Goal: Transaction & Acquisition: Download file/media

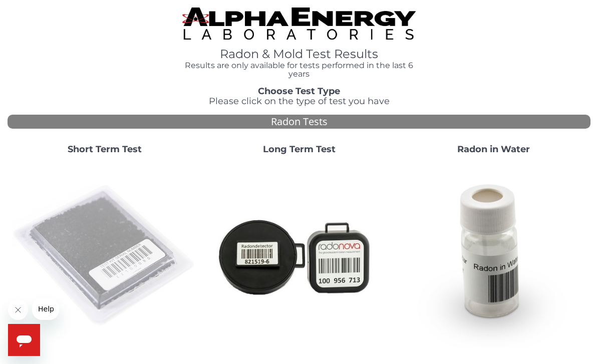
click at [127, 245] on img at bounding box center [105, 256] width 186 height 186
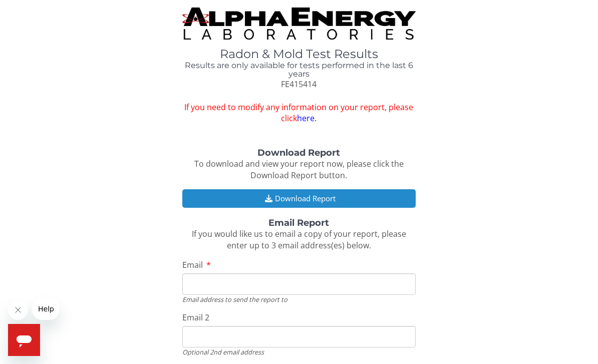
click at [303, 194] on button "Download Report" at bounding box center [298, 198] width 233 height 19
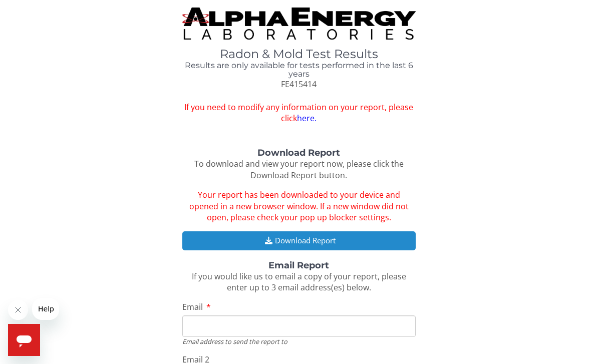
click at [366, 236] on button "Download Report" at bounding box center [298, 240] width 233 height 19
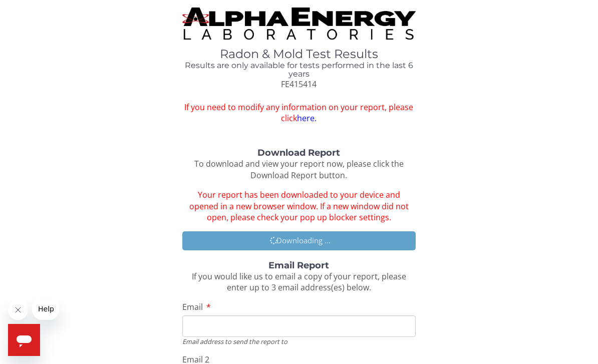
click at [374, 327] on input "Email" at bounding box center [298, 327] width 233 height 22
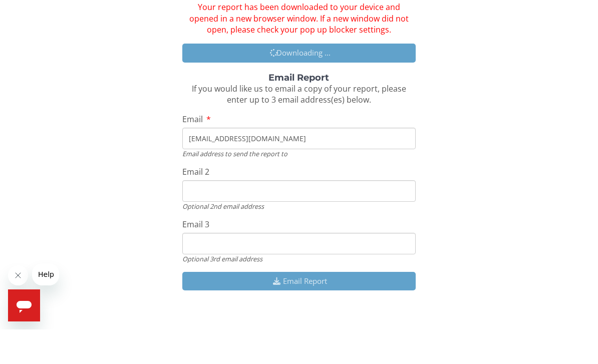
scroll to position [156, 0]
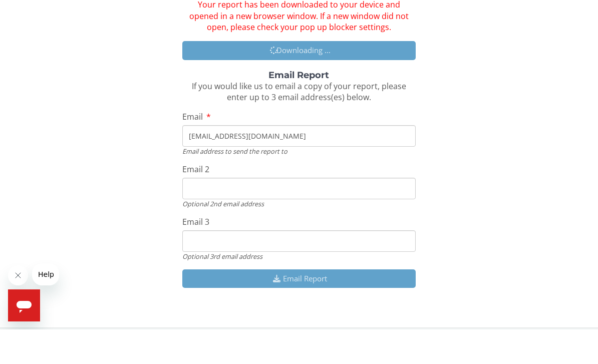
type input "[EMAIL_ADDRESS][DOMAIN_NAME]"
click at [386, 212] on input "Email 2" at bounding box center [298, 223] width 233 height 22
